Goal: Transaction & Acquisition: Purchase product/service

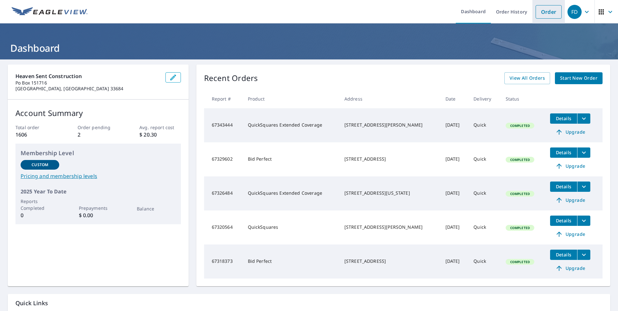
click at [544, 14] on link "Order" at bounding box center [548, 12] width 26 height 14
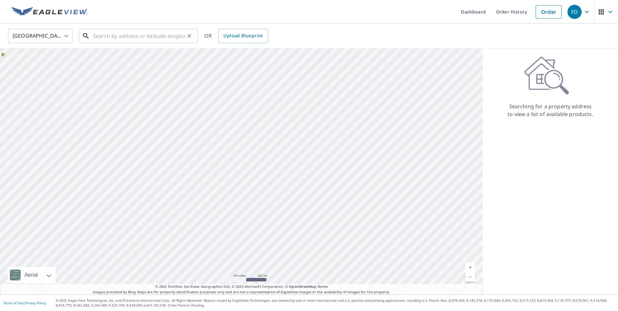
click at [99, 35] on input "text" at bounding box center [139, 36] width 92 height 18
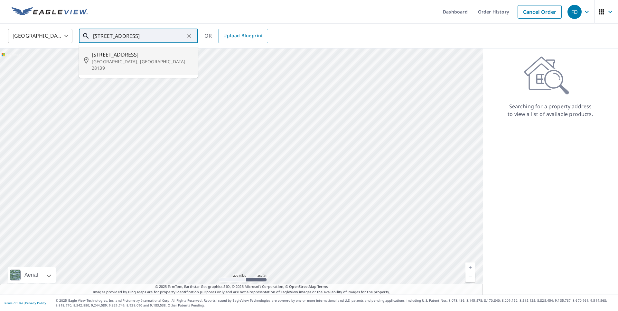
click at [133, 56] on span "[STREET_ADDRESS]" at bounding box center [142, 55] width 101 height 8
type input "[STREET_ADDRESS]"
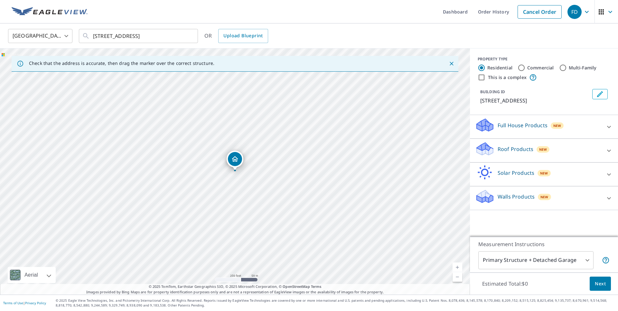
click at [459, 265] on link "Current Level 17, Zoom In" at bounding box center [457, 268] width 10 height 10
click at [458, 266] on link "Current Level 18, Zoom In" at bounding box center [457, 268] width 10 height 10
click at [458, 266] on link "Current Level 19, Zoom In" at bounding box center [457, 268] width 10 height 10
click at [458, 266] on link "Current Level 20, Zoom In Disabled" at bounding box center [457, 268] width 10 height 10
click at [457, 269] on link "Current Level 20, Zoom In Disabled" at bounding box center [457, 268] width 10 height 10
